Goal: Information Seeking & Learning: Learn about a topic

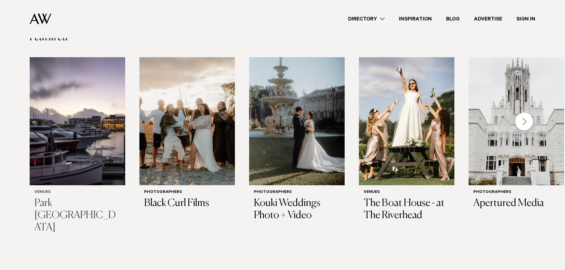
scroll to position [165, 0]
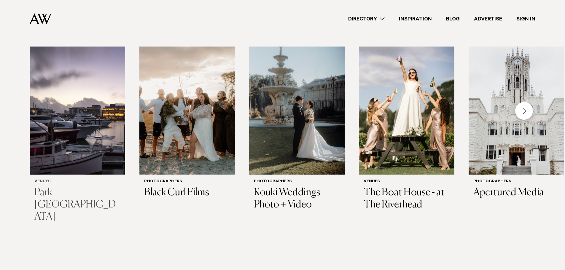
click at [95, 163] on img "1 / 29" at bounding box center [77, 111] width 95 height 128
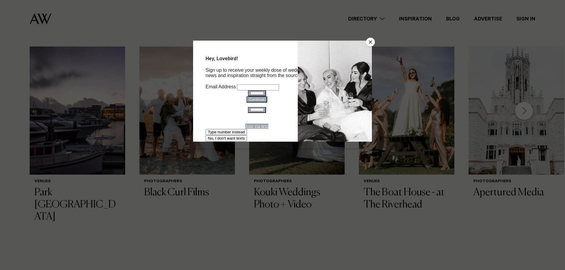
click at [368, 41] on button "Close" at bounding box center [370, 42] width 9 height 9
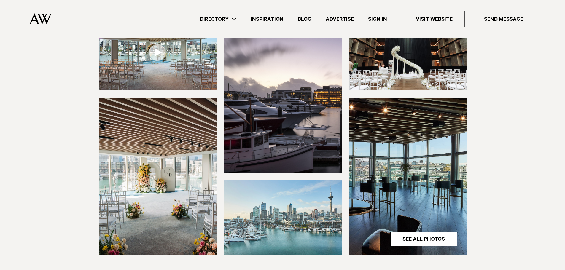
scroll to position [119, 0]
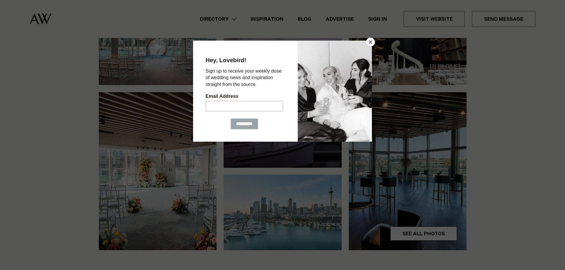
click at [372, 42] on button "Close" at bounding box center [370, 42] width 9 height 9
